Goal: Task Accomplishment & Management: Complete application form

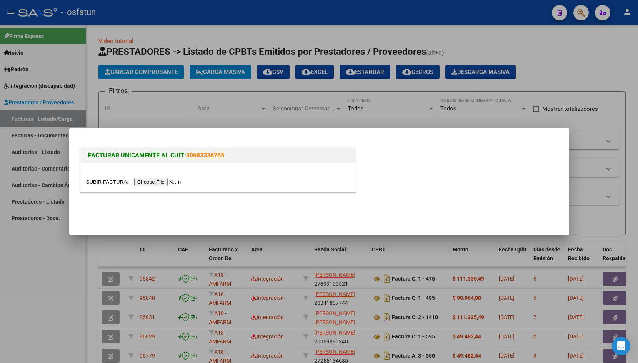
click at [95, 179] on input "file" at bounding box center [134, 182] width 97 height 8
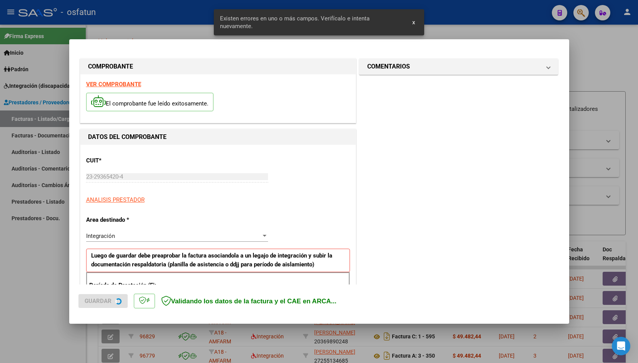
scroll to position [128, 0]
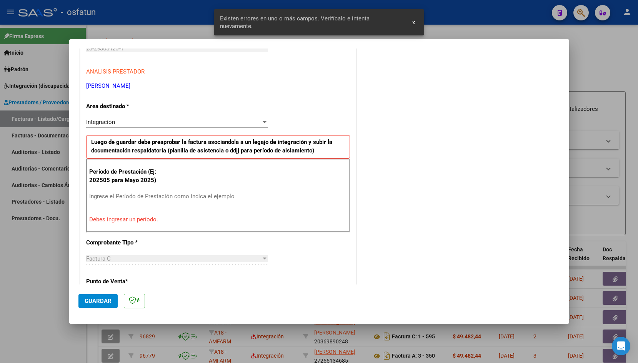
click at [132, 194] on input "Ingrese el Período de Prestación como indica el ejemplo" at bounding box center [178, 196] width 178 height 7
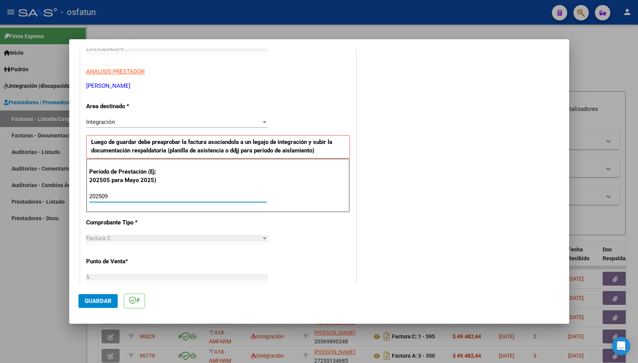
type input "202509"
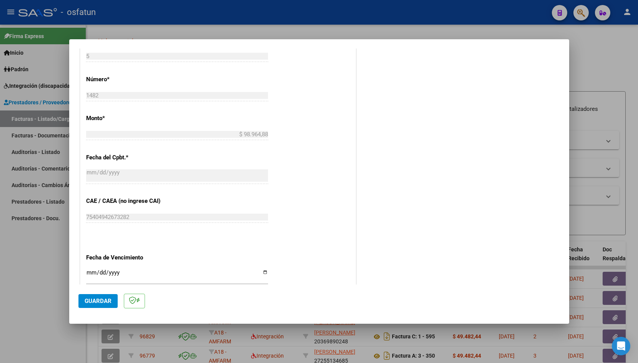
scroll to position [369, 0]
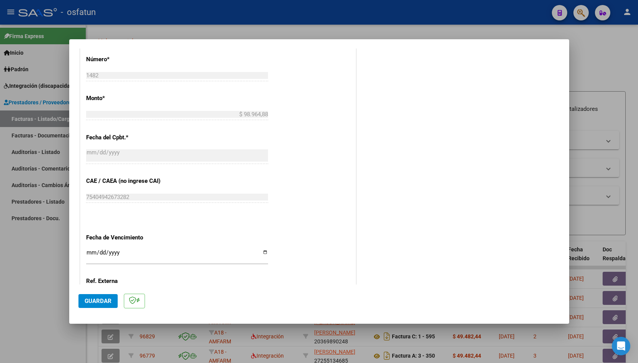
click at [90, 249] on input "Ingresar la fecha" at bounding box center [177, 255] width 182 height 12
type input "[DATE]"
click at [105, 296] on button "Guardar" at bounding box center [97, 301] width 39 height 14
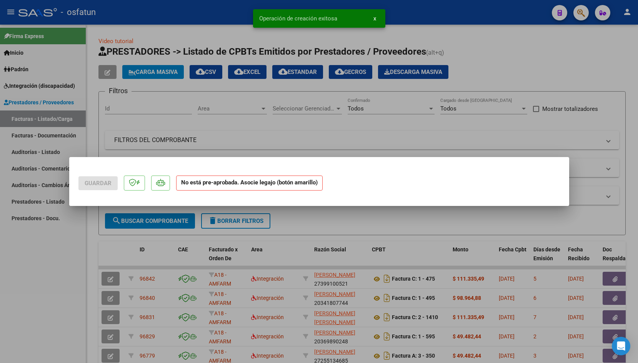
scroll to position [0, 0]
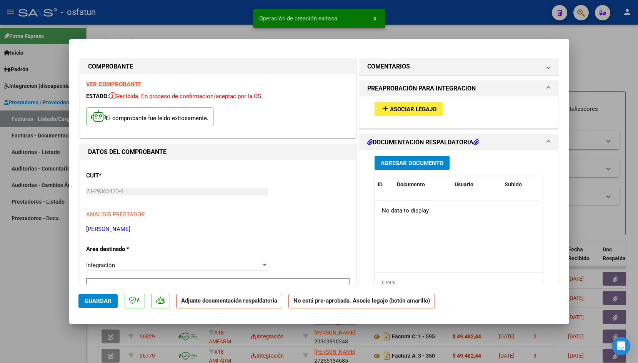
click at [402, 114] on button "add Asociar Legajo" at bounding box center [409, 109] width 68 height 14
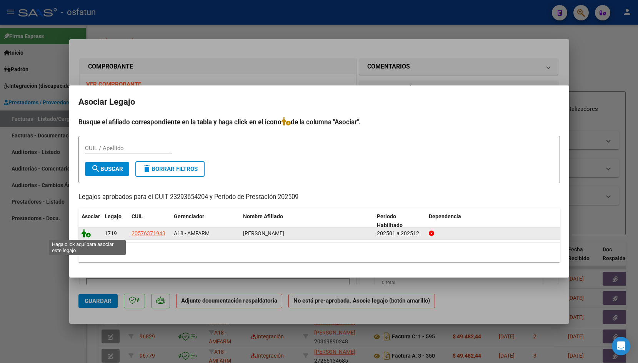
click at [87, 234] on icon at bounding box center [86, 233] width 9 height 8
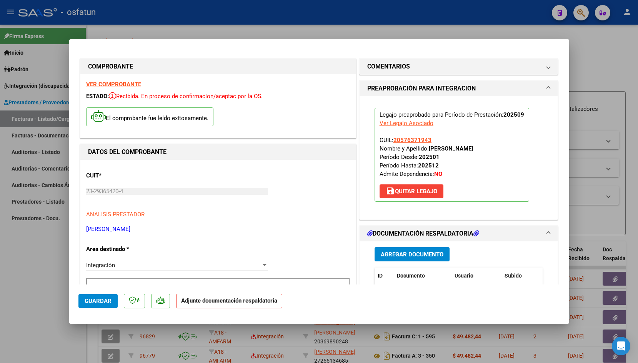
click at [392, 246] on div "Agregar Documento ID Documento Usuario Subido Acción No data to display 0 total…" at bounding box center [459, 318] width 180 height 154
click at [391, 250] on button "Agregar Documento" at bounding box center [412, 254] width 75 height 14
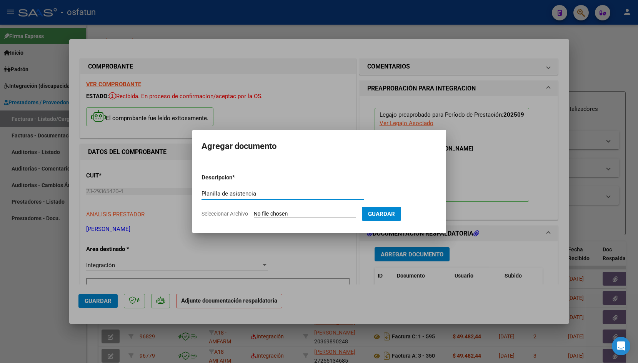
type input "Planilla de asistencia"
click at [273, 213] on input "Seleccionar Archivo" at bounding box center [305, 213] width 102 height 7
type input "C:\fakepath\9planillaJOSIAS.pdf"
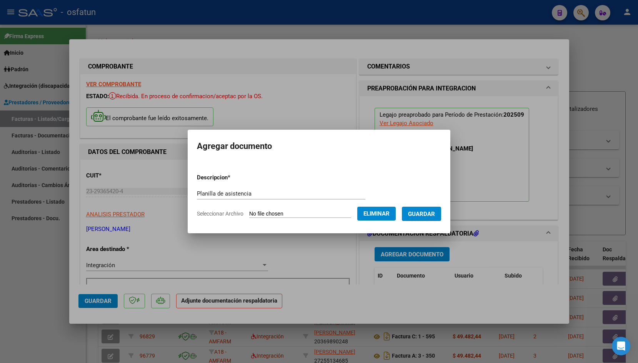
click at [425, 221] on form "Descripcion * Planilla de asistencia Escriba aquí una descripcion Seleccionar A…" at bounding box center [319, 195] width 244 height 56
click at [424, 215] on span "Guardar" at bounding box center [421, 213] width 27 height 7
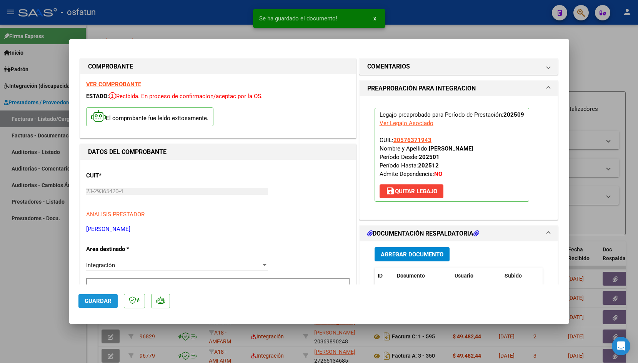
click at [93, 299] on span "Guardar" at bounding box center [98, 300] width 27 height 7
click at [165, 28] on div at bounding box center [319, 181] width 638 height 363
